Goal: Find specific page/section: Find specific page/section

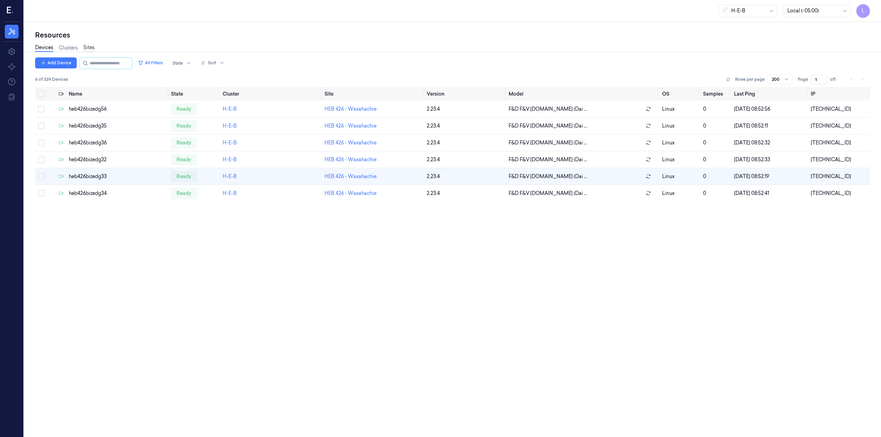
click at [92, 47] on link "Sites" at bounding box center [88, 48] width 11 height 8
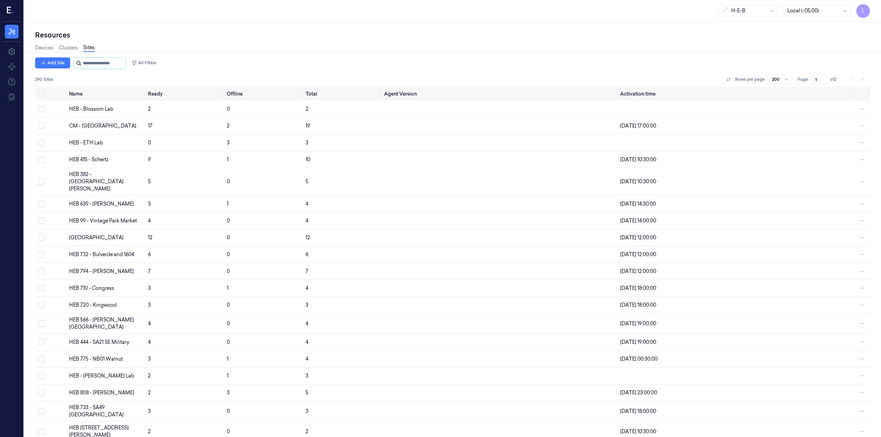
click at [100, 65] on input "string" at bounding box center [103, 63] width 41 height 11
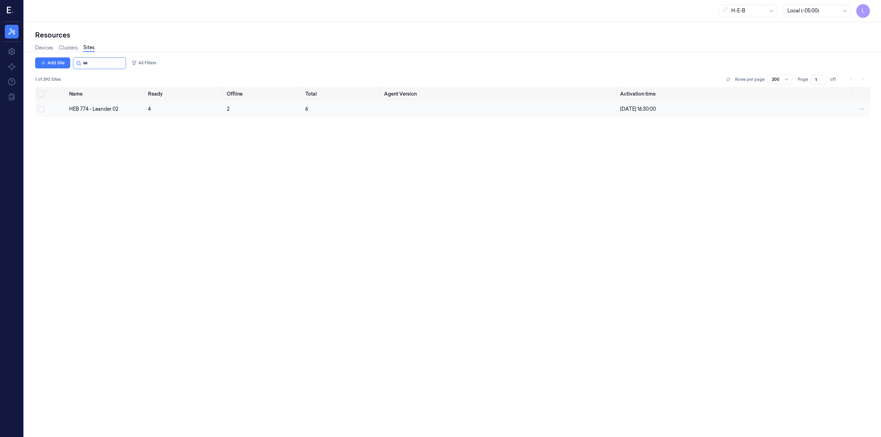
type input "***"
click at [103, 105] on td "HEB 774 - Leander 02" at bounding box center [105, 109] width 79 height 17
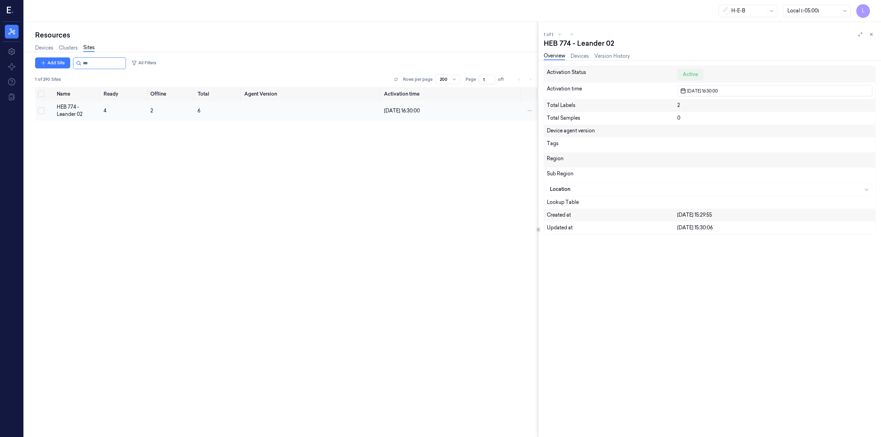
click at [103, 112] on td "4" at bounding box center [124, 111] width 47 height 20
click at [104, 112] on span "4" at bounding box center [105, 111] width 3 height 6
click at [45, 47] on link "Devices" at bounding box center [44, 48] width 18 height 8
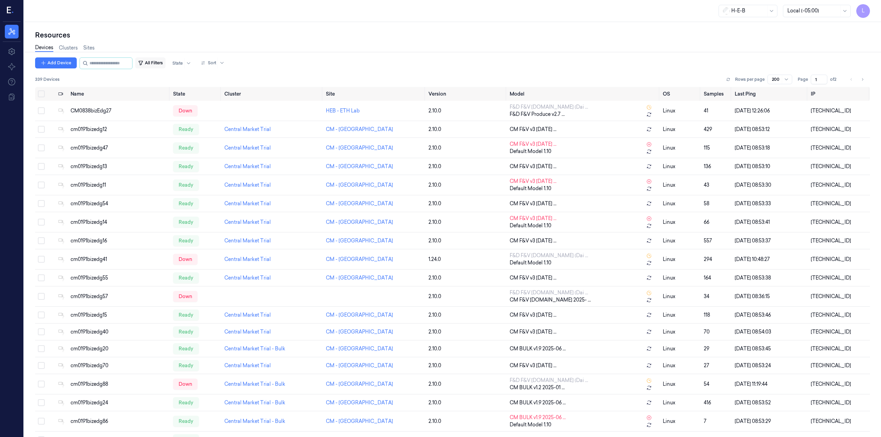
click at [162, 64] on button "All Filters" at bounding box center [150, 62] width 30 height 11
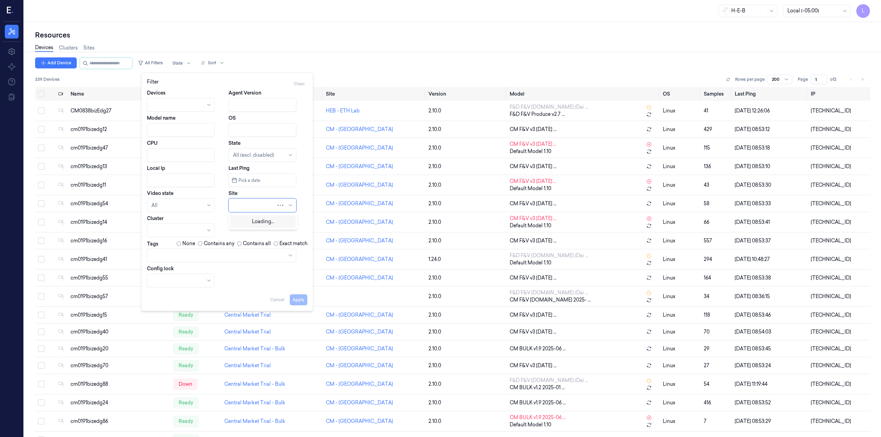
click at [253, 206] on div at bounding box center [254, 205] width 43 height 7
type input "774"
click at [260, 218] on div "HEB 774 - Leander 02" at bounding box center [257, 221] width 49 height 7
click at [301, 300] on button "Apply" at bounding box center [299, 300] width 18 height 11
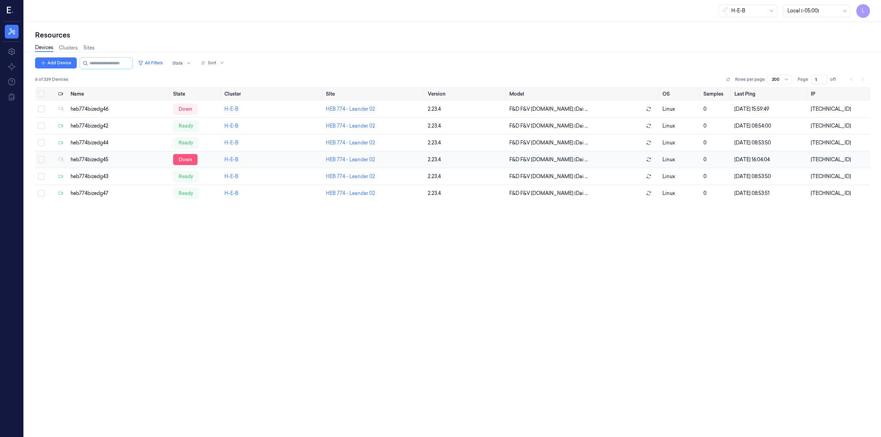
click at [182, 160] on div "down" at bounding box center [185, 159] width 24 height 11
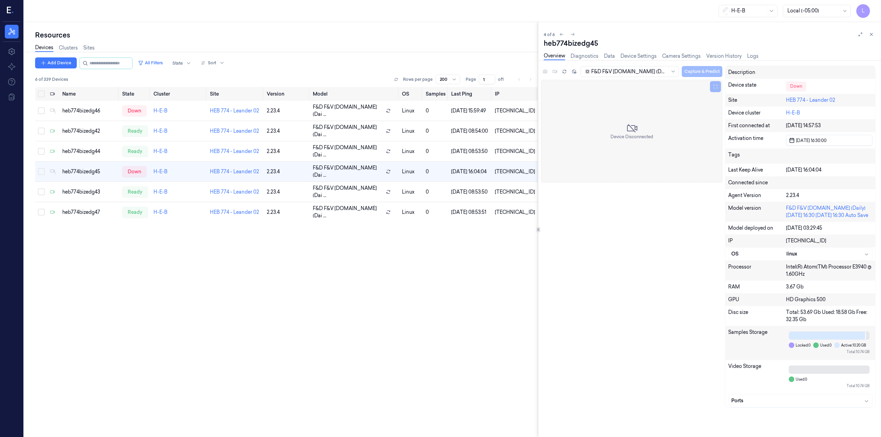
click at [293, 286] on div "Name State Cluster Site Version Model OS Samples Last Ping IP heb774bizedg46 do…" at bounding box center [286, 259] width 503 height 345
